Goal: Transaction & Acquisition: Purchase product/service

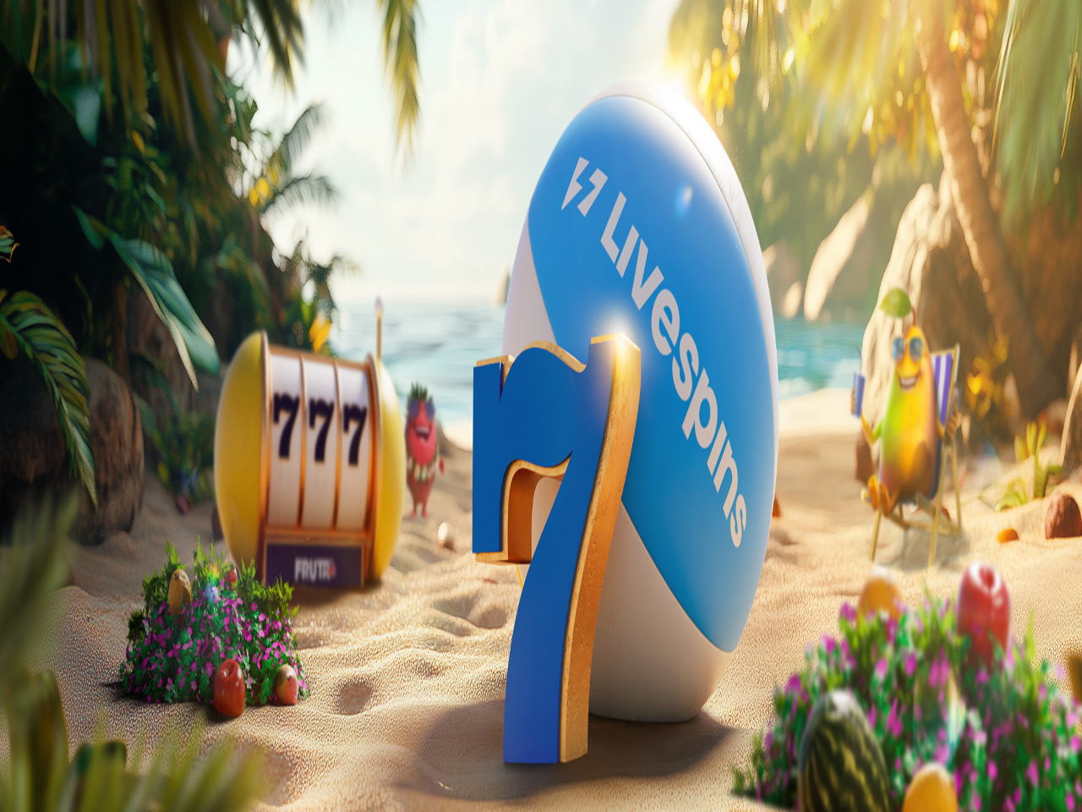
click at [52, 68] on span "Talletus" at bounding box center [33, 61] width 38 height 13
click at [96, 68] on span "Kirjaudu" at bounding box center [116, 61] width 41 height 13
